Goal: Task Accomplishment & Management: Use online tool/utility

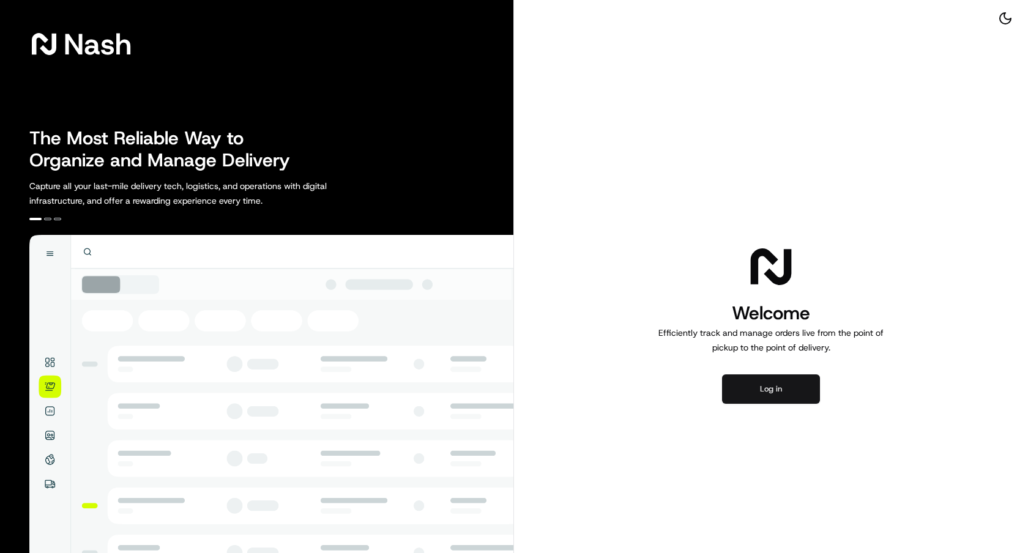
click at [743, 394] on button "Log in" at bounding box center [771, 388] width 98 height 29
